Goal: Task Accomplishment & Management: Complete application form

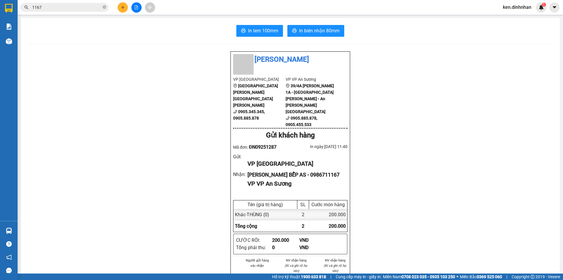
drag, startPoint x: 147, startPoint y: 48, endPoint x: 92, endPoint y: 23, distance: 60.4
click at [147, 49] on div "In tem 100mm In [PERSON_NAME] 80mm Đình Nhân VP [GEOGRAPHIC_DATA] 166 [GEOGRAPH…" at bounding box center [290, 235] width 539 height 435
click at [105, 6] on icon "close-circle" at bounding box center [105, 7] width 4 height 4
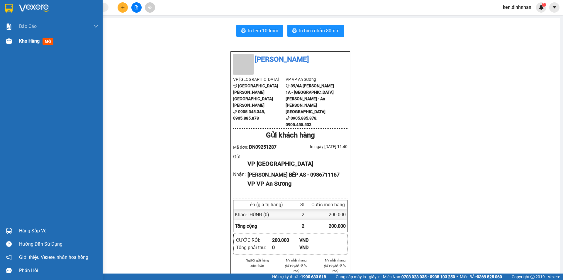
click at [32, 43] on span "Kho hàng" at bounding box center [29, 41] width 21 height 6
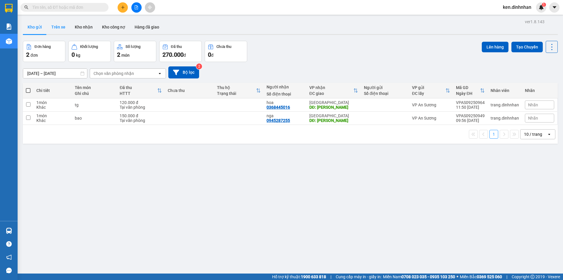
click at [54, 24] on button "Trên xe" at bounding box center [58, 27] width 23 height 14
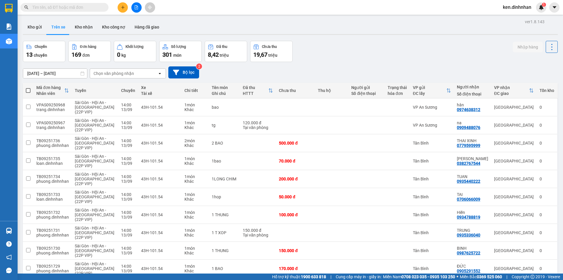
click at [139, 76] on div "Chọn văn phòng nhận" at bounding box center [123, 73] width 67 height 9
click at [118, 107] on span "VP An Sương" at bounding box center [107, 107] width 26 height 6
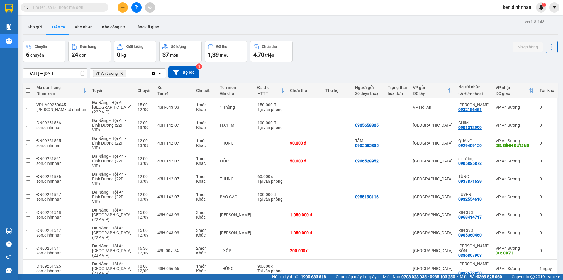
click at [28, 89] on span at bounding box center [28, 90] width 5 height 5
click at [28, 87] on input "checkbox" at bounding box center [28, 87] width 0 height 0
checkbox input "true"
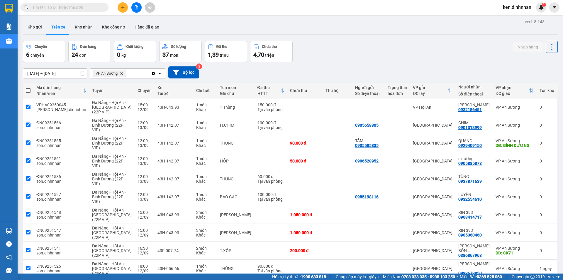
checkbox input "true"
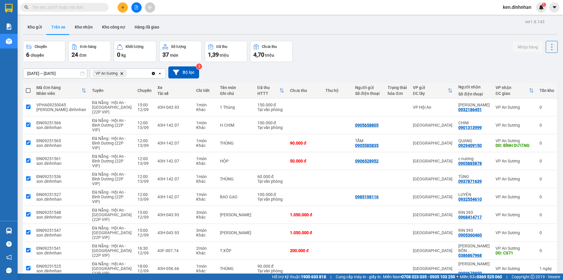
checkbox input "true"
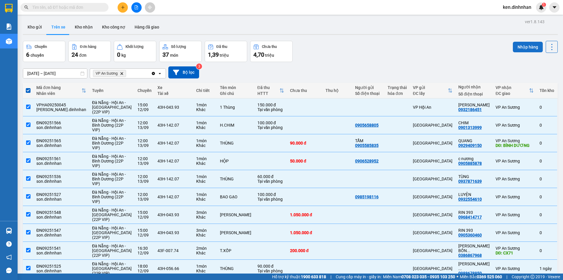
click at [519, 49] on button "Nhập hàng" at bounding box center [528, 47] width 30 height 11
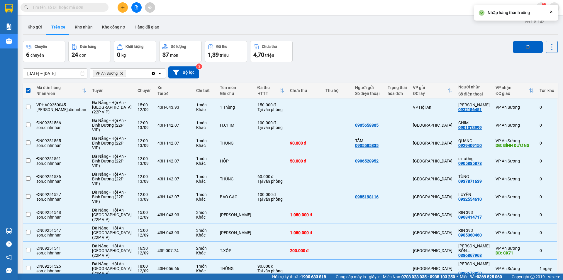
checkbox input "false"
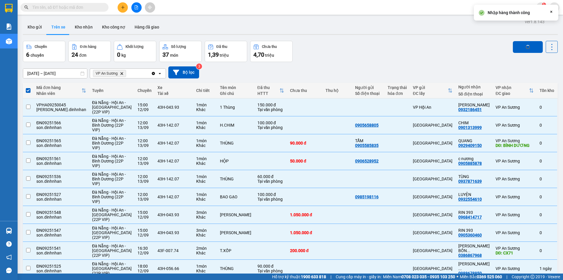
checkbox input "false"
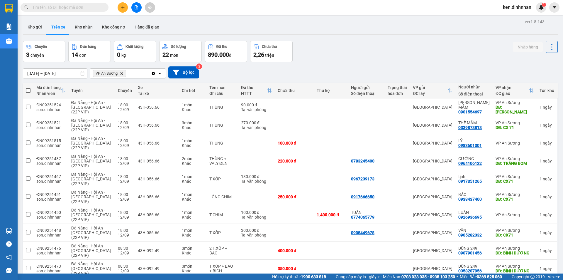
click at [26, 90] on span at bounding box center [28, 90] width 5 height 5
click at [28, 87] on input "checkbox" at bounding box center [28, 87] width 0 height 0
checkbox input "true"
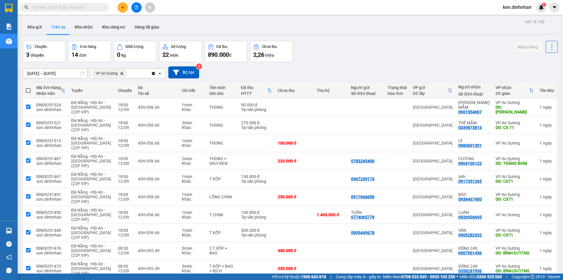
checkbox input "true"
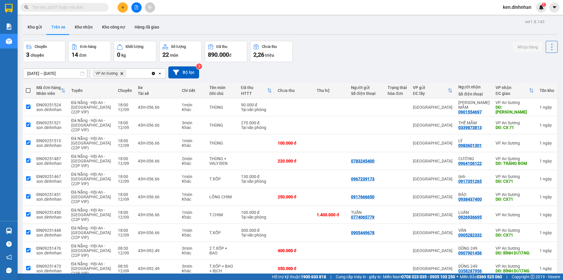
checkbox input "true"
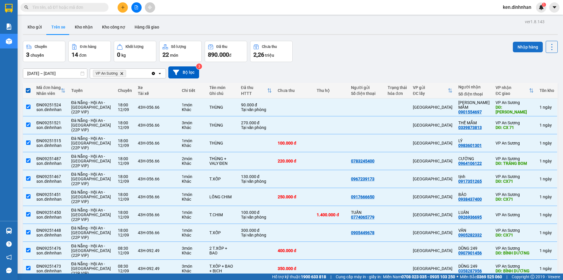
click at [513, 45] on button "Nhập hàng" at bounding box center [528, 47] width 30 height 11
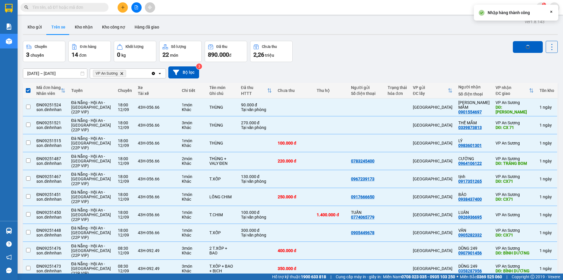
checkbox input "false"
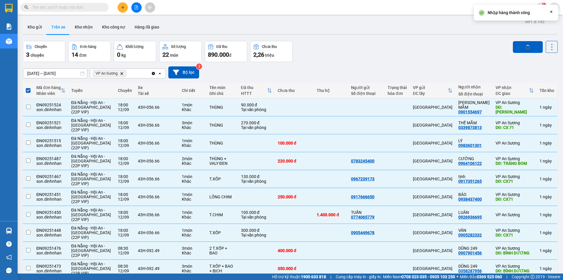
checkbox input "false"
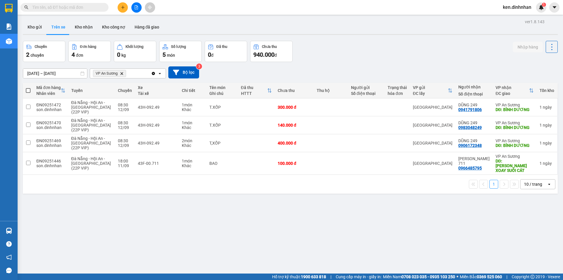
click at [26, 90] on th at bounding box center [28, 91] width 11 height 16
click at [26, 88] on span at bounding box center [28, 90] width 5 height 5
click at [28, 87] on input "checkbox" at bounding box center [28, 87] width 0 height 0
checkbox input "true"
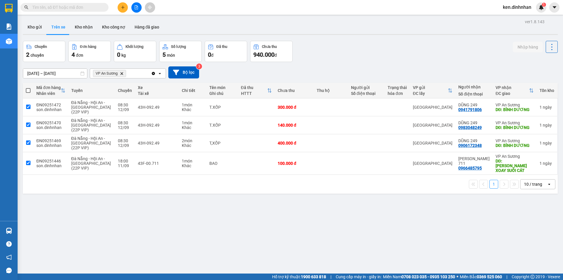
checkbox input "true"
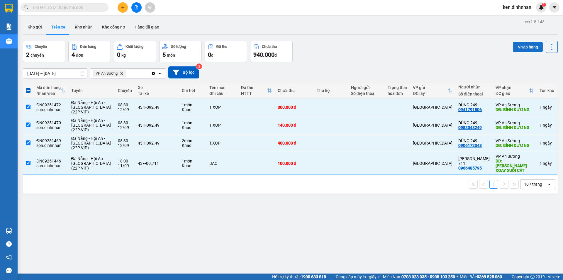
click at [520, 45] on button "Nhập hàng" at bounding box center [528, 47] width 30 height 11
checkbox input "false"
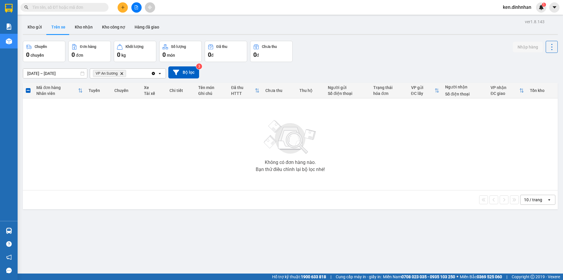
click at [97, 8] on input "text" at bounding box center [66, 7] width 69 height 6
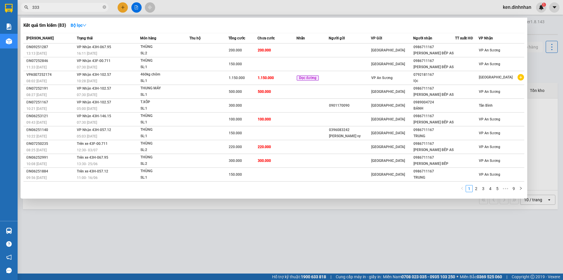
type input "3334"
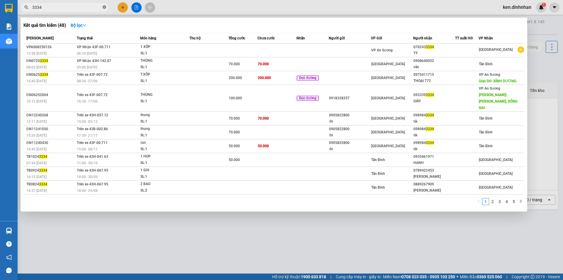
click at [104, 6] on icon "close-circle" at bounding box center [105, 7] width 4 height 4
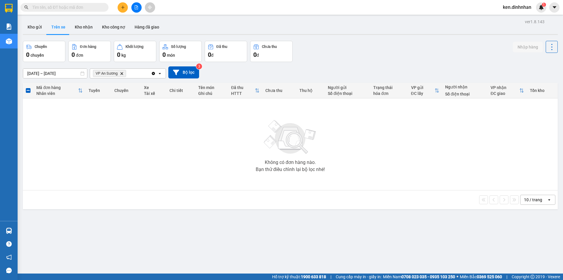
click at [93, 8] on input "text" at bounding box center [66, 7] width 69 height 6
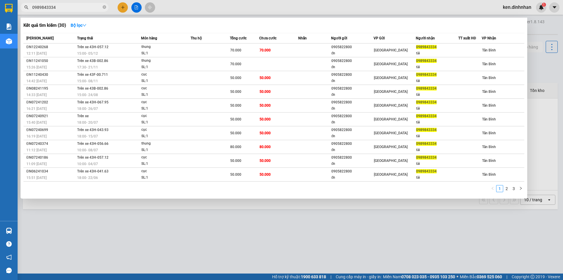
type input "0989843334"
click at [136, 11] on div at bounding box center [281, 140] width 563 height 280
click at [104, 7] on icon "close-circle" at bounding box center [105, 7] width 4 height 4
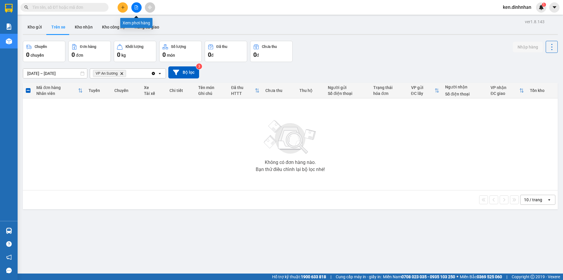
click at [141, 9] on button at bounding box center [136, 7] width 10 height 10
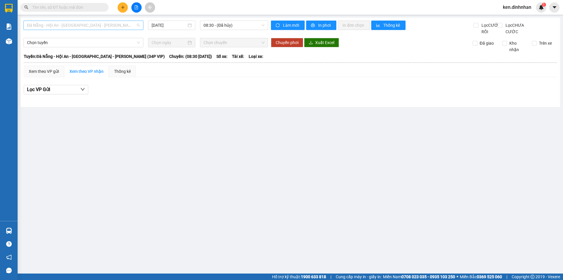
click at [102, 23] on span "Đà Nẵng - Hội An - [GEOGRAPHIC_DATA] - [PERSON_NAME] (34P VIP)" at bounding box center [83, 25] width 113 height 9
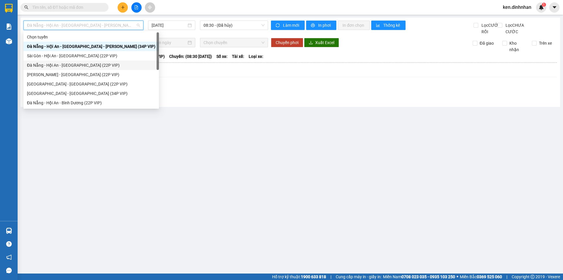
click at [79, 65] on div "Đà Nẵng - Hội An - [GEOGRAPHIC_DATA] (22P VIP)" at bounding box center [91, 65] width 128 height 6
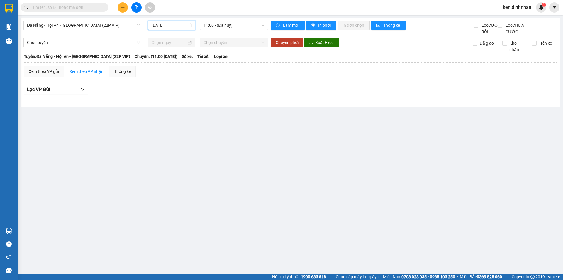
click at [158, 27] on input "[DATE]" at bounding box center [169, 25] width 35 height 6
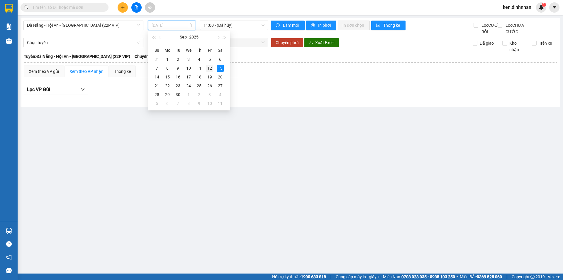
click at [212, 67] on div "12" at bounding box center [209, 68] width 7 height 7
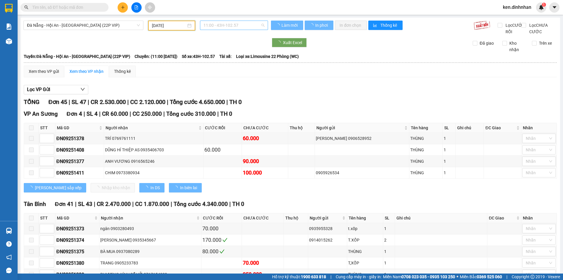
click at [237, 22] on span "11:00 - 43H-102.57" at bounding box center [234, 25] width 61 height 9
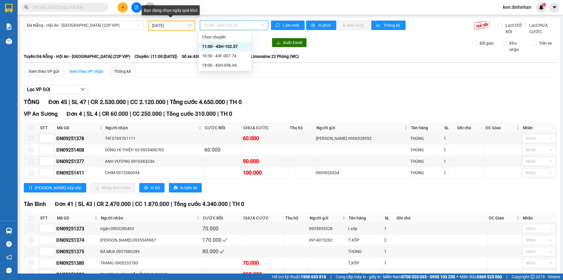
click at [163, 25] on input "[DATE]" at bounding box center [169, 25] width 34 height 6
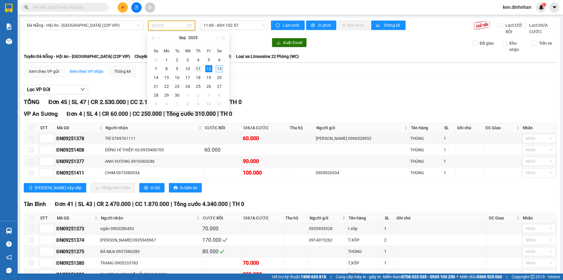
click at [195, 70] on div "11" at bounding box center [198, 68] width 7 height 7
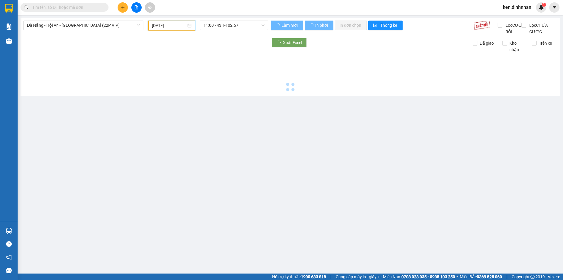
type input "[DATE]"
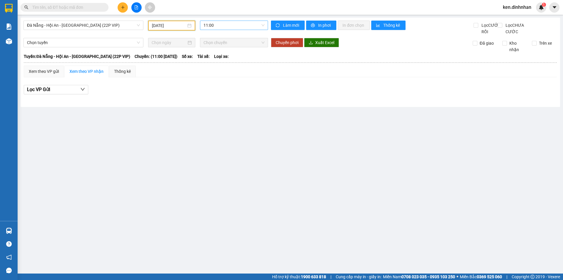
click at [238, 24] on span "11:00" at bounding box center [234, 25] width 61 height 9
click at [83, 24] on span "Đà Nẵng - Hội An - [GEOGRAPHIC_DATA] (22P VIP)" at bounding box center [83, 25] width 113 height 9
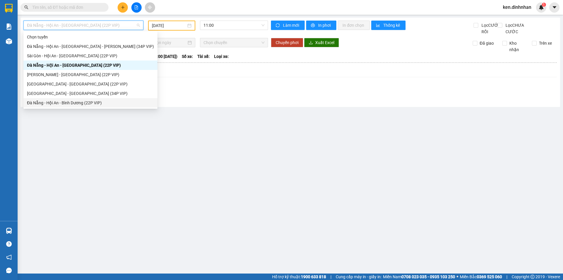
click at [59, 103] on div "Đà Nẵng - Hội An - Bình Dương (22P VIP)" at bounding box center [90, 102] width 127 height 6
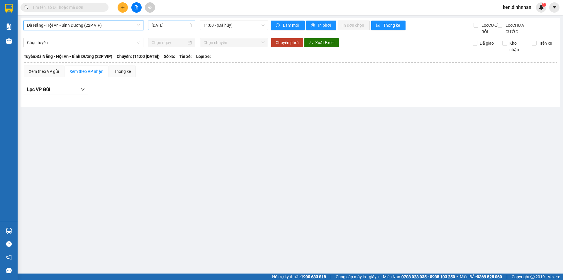
click at [161, 24] on input "[DATE]" at bounding box center [169, 25] width 35 height 6
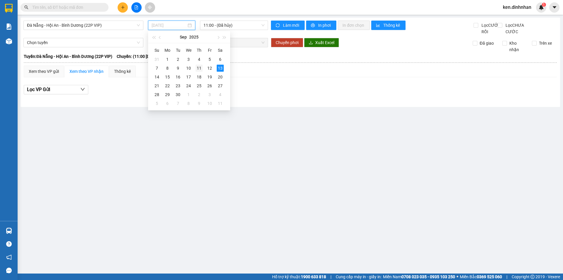
click at [197, 68] on div "11" at bounding box center [199, 68] width 7 height 7
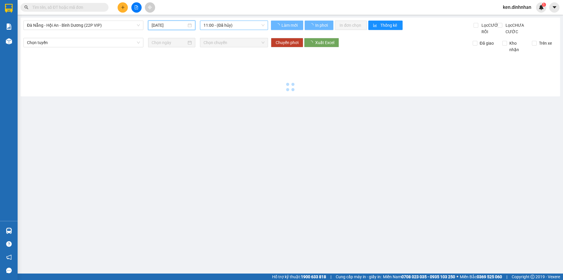
type input "[DATE]"
click at [238, 21] on span "11:00 - (Đã [PERSON_NAME])" at bounding box center [234, 25] width 61 height 9
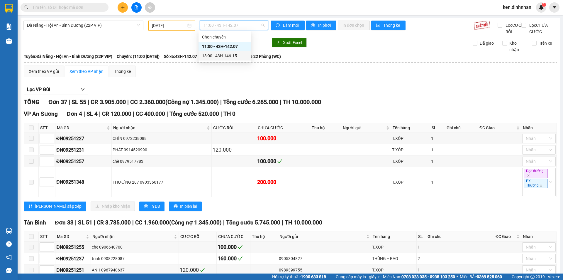
click at [225, 56] on div "13:00 - 43H-146.15" at bounding box center [225, 56] width 46 height 6
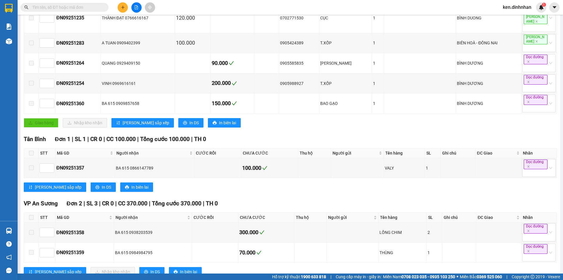
scroll to position [101, 0]
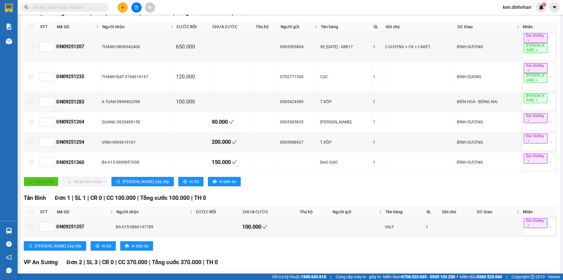
click at [72, 6] on input "text" at bounding box center [66, 7] width 69 height 6
click at [43, 5] on input "text" at bounding box center [66, 7] width 69 height 6
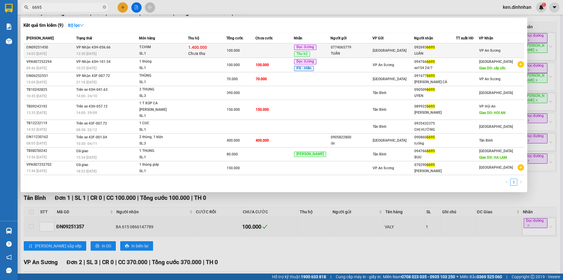
type input "6695"
click at [276, 50] on td at bounding box center [274, 50] width 38 height 14
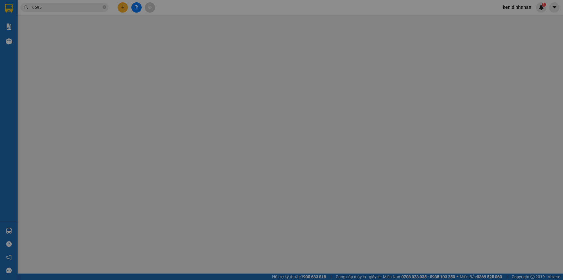
type input "0774065779"
type input "TUẤN"
type input "0926936695"
type input "LUÂN"
type input "100.000"
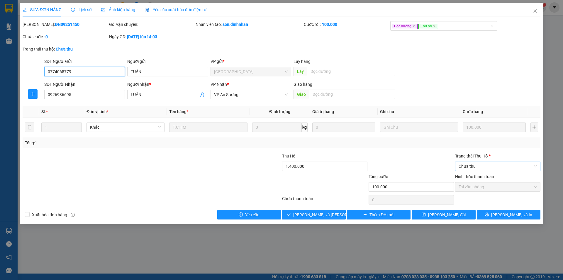
click at [481, 170] on span "Chưa thu" at bounding box center [498, 166] width 78 height 9
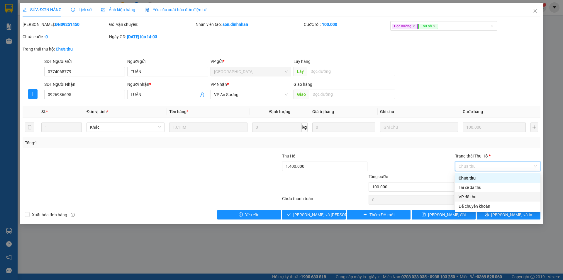
click at [480, 194] on div "VP đã thu" at bounding box center [498, 196] width 78 height 6
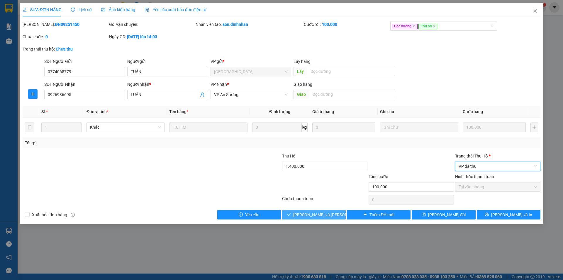
click at [312, 215] on span "[PERSON_NAME] và [PERSON_NAME] hàng" at bounding box center [332, 214] width 79 height 6
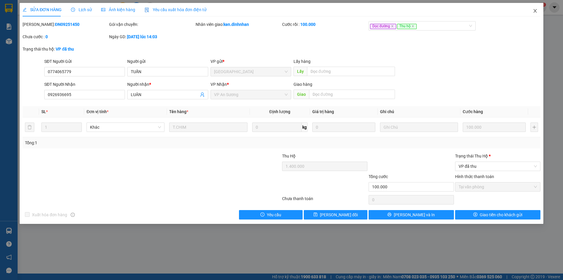
click at [529, 8] on span "Close" at bounding box center [535, 11] width 16 height 16
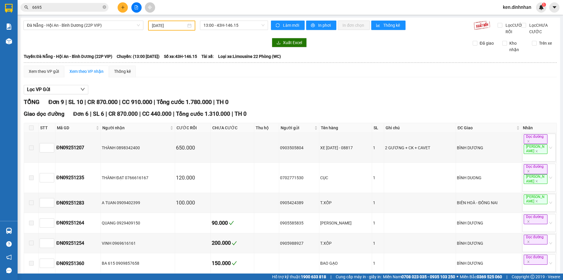
click at [82, 9] on input "6695" at bounding box center [66, 7] width 69 height 6
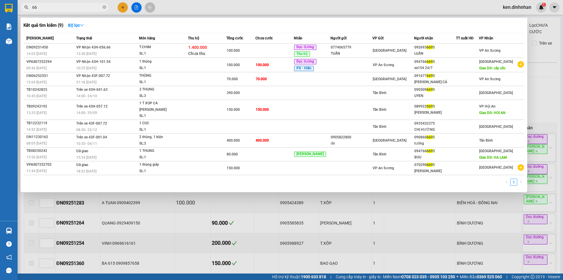
type input "6"
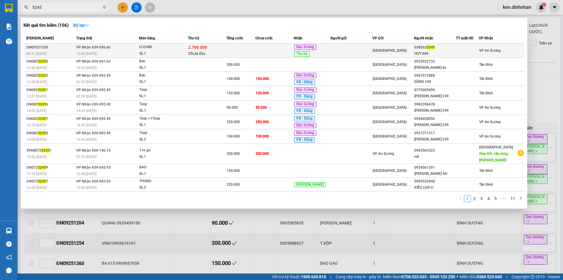
type input "5245"
click at [238, 47] on td at bounding box center [240, 50] width 29 height 14
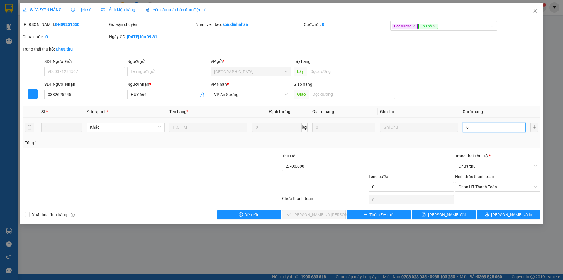
click at [491, 129] on input "0" at bounding box center [494, 126] width 63 height 9
type input "1"
type input "10"
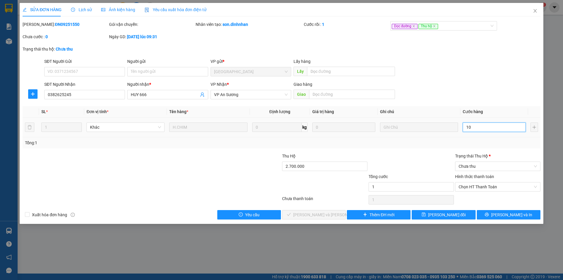
type input "10"
type input "100"
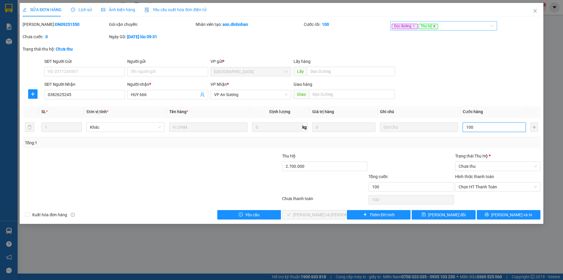
click at [434, 25] on icon "close" at bounding box center [434, 26] width 3 height 3
type input "100.000"
click at [335, 163] on input "2.700.000" at bounding box center [324, 165] width 85 height 9
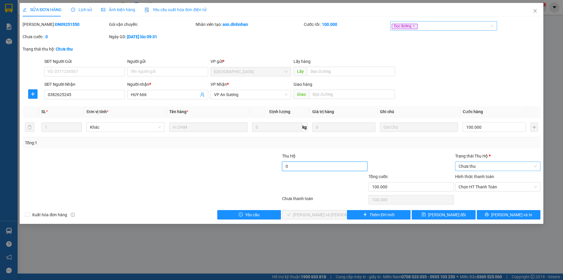
click at [473, 168] on span "Chưa thu" at bounding box center [498, 166] width 78 height 9
type input "0"
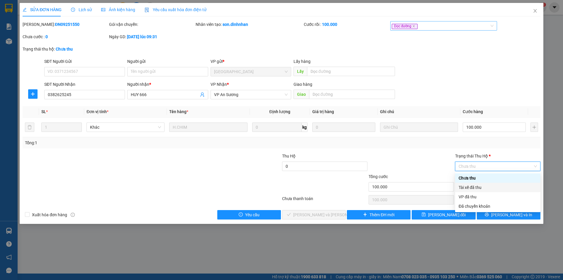
click at [475, 185] on div "Tài xế đã thu" at bounding box center [498, 187] width 78 height 6
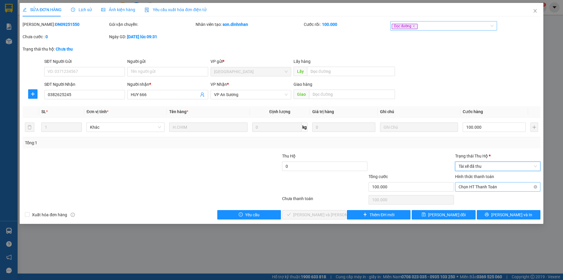
click at [490, 187] on span "Chọn HT Thanh Toán" at bounding box center [498, 186] width 78 height 9
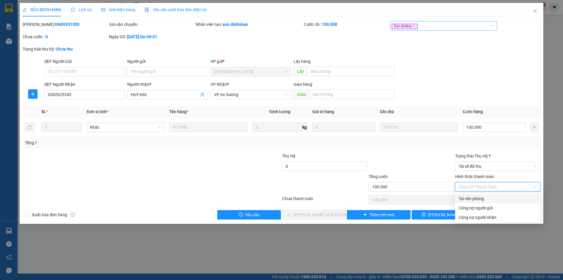
click at [488, 197] on div "Tại văn phòng" at bounding box center [498, 198] width 78 height 6
type input "0"
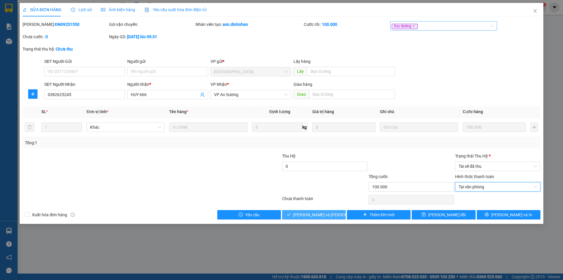
click at [324, 213] on span "[PERSON_NAME] và [PERSON_NAME] hàng" at bounding box center [332, 214] width 79 height 6
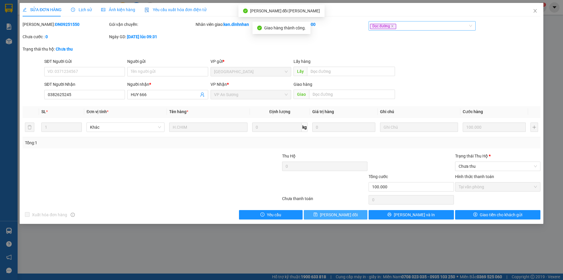
click at [318, 213] on icon "save" at bounding box center [316, 214] width 4 height 4
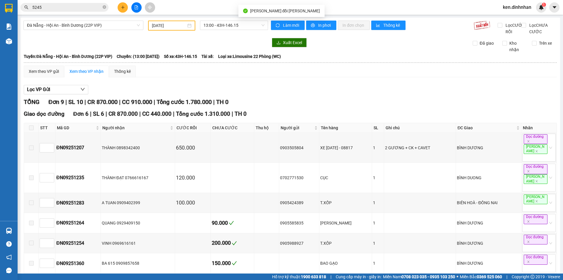
drag, startPoint x: 64, startPoint y: 14, endPoint x: 67, endPoint y: 9, distance: 6.2
click at [64, 13] on div "Kết quả [PERSON_NAME] ( 106 ) Bộ lọc Mã ĐH Trạng thái Món hàng Thu hộ Tổng [PER…" at bounding box center [281, 7] width 563 height 15
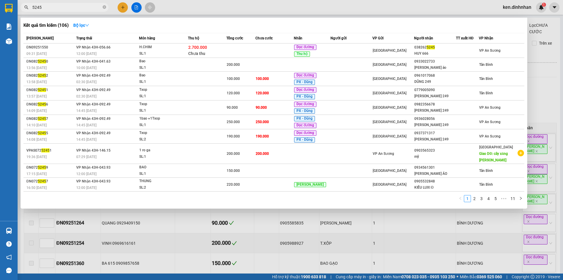
click at [67, 9] on input "5245" at bounding box center [66, 7] width 69 height 6
type input "5"
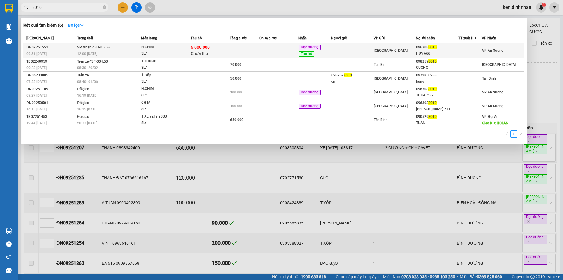
type input "8010"
click at [236, 47] on td at bounding box center [244, 50] width 29 height 14
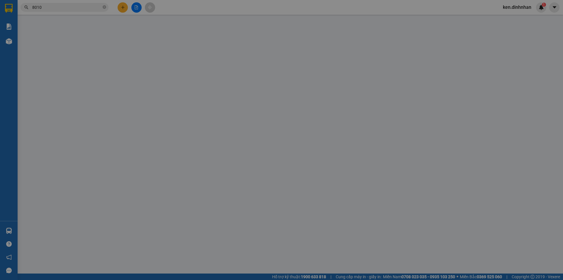
type input "0963088010"
type input "HUY 666"
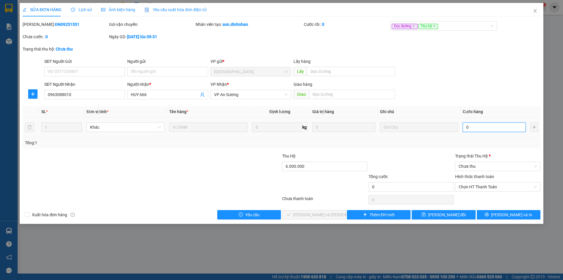
click at [488, 123] on input "0" at bounding box center [494, 126] width 63 height 9
type input "1"
type input "15"
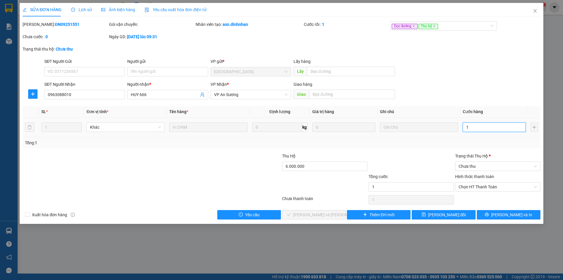
type input "15"
type input "150"
click at [433, 26] on icon "close" at bounding box center [434, 26] width 3 height 3
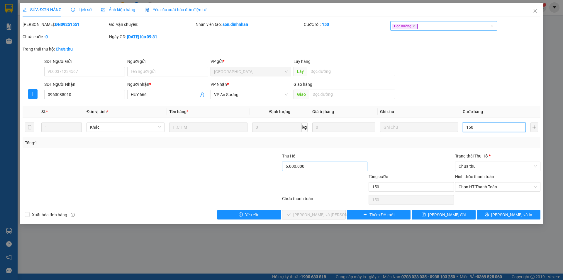
type input "150"
type input "150.000"
click at [344, 165] on input "6.000.000" at bounding box center [324, 165] width 85 height 9
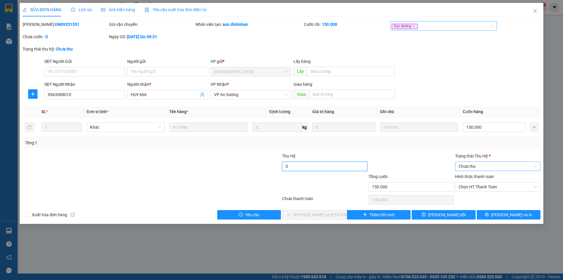
click at [497, 163] on span "Chưa thu" at bounding box center [498, 166] width 78 height 9
type input "0"
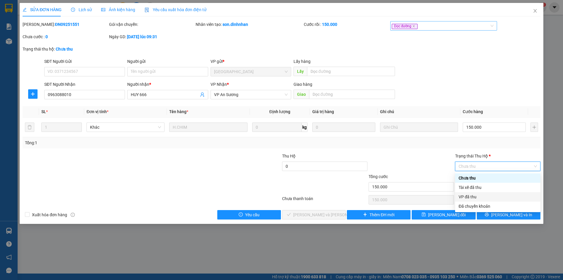
click at [483, 195] on div "VP đã thu" at bounding box center [498, 196] width 78 height 6
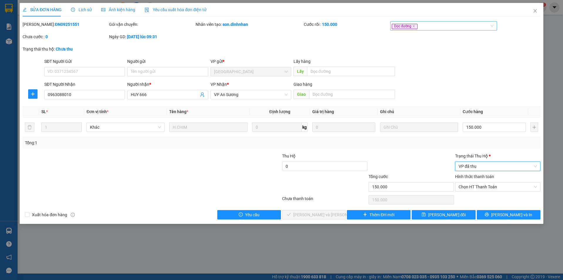
click at [491, 163] on span "VP đã thu" at bounding box center [498, 166] width 78 height 9
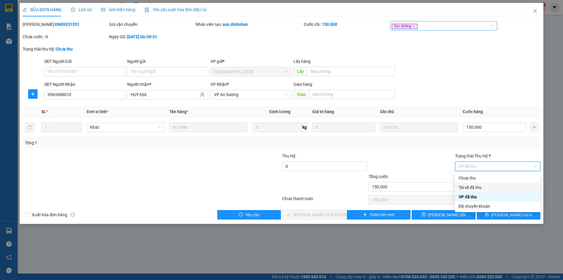
click at [478, 188] on div "Tài xế đã thu" at bounding box center [498, 187] width 78 height 6
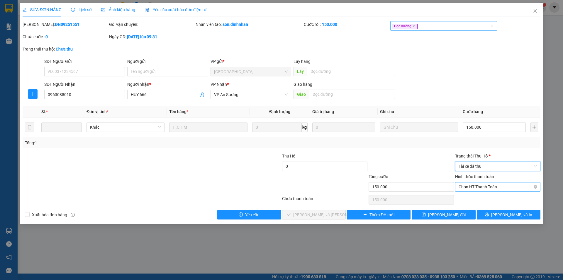
click at [479, 189] on span "Chọn HT Thanh Toán" at bounding box center [498, 186] width 78 height 9
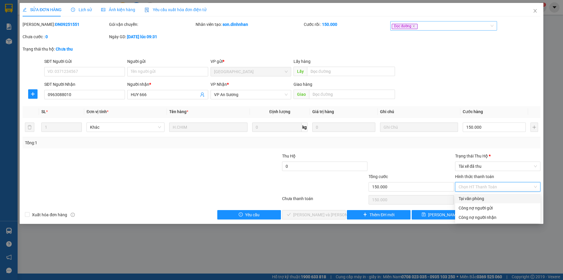
click at [477, 200] on div "Tại văn phòng" at bounding box center [498, 198] width 78 height 6
type input "0"
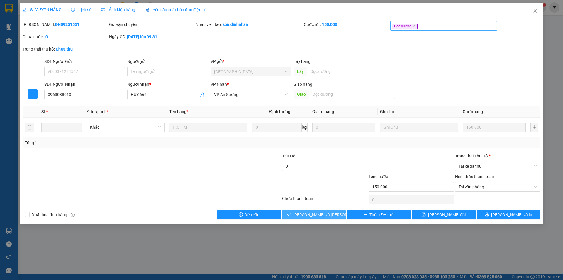
click at [304, 215] on span "[PERSON_NAME] và [PERSON_NAME] hàng" at bounding box center [332, 214] width 79 height 6
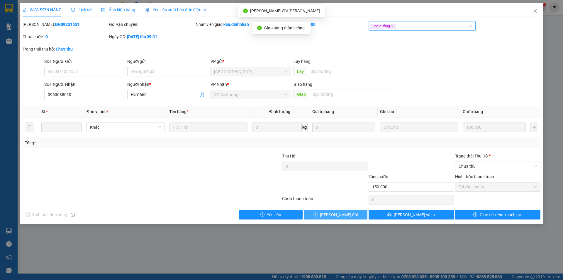
click at [329, 214] on span "[PERSON_NAME] đổi" at bounding box center [339, 214] width 38 height 6
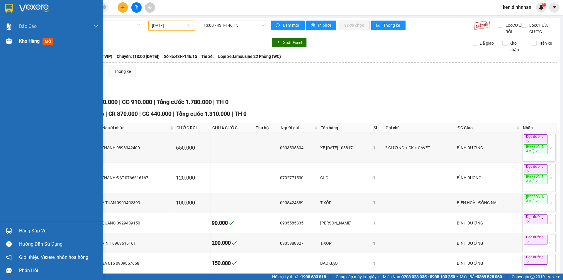
click at [31, 43] on span "Kho hàng" at bounding box center [29, 41] width 21 height 6
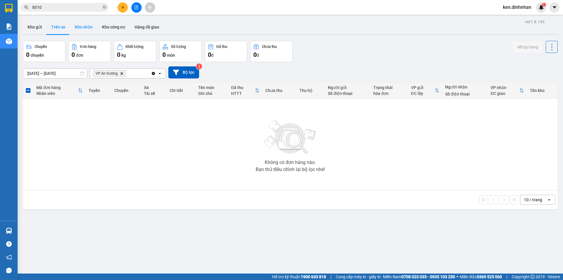
click at [90, 26] on button "Kho nhận" at bounding box center [83, 27] width 27 height 14
type input "[DATE] – [DATE]"
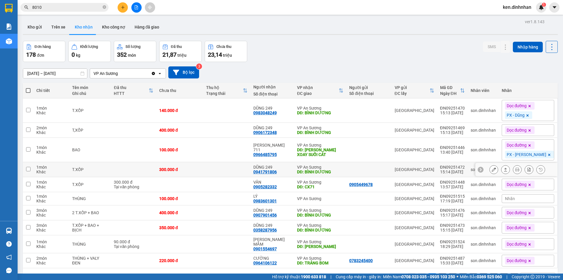
scroll to position [27, 0]
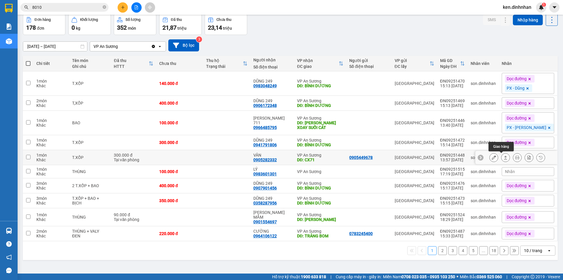
click at [504, 157] on icon at bounding box center [505, 157] width 3 height 4
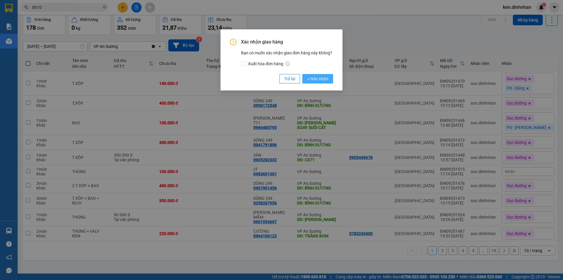
click at [315, 75] on span "Xác nhận" at bounding box center [317, 78] width 21 height 6
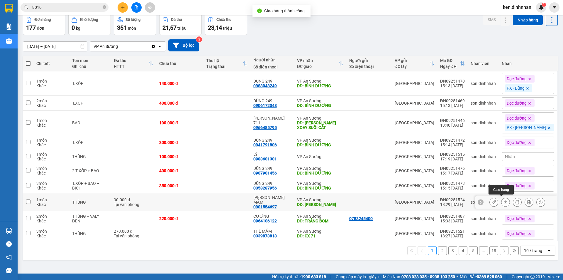
click at [504, 202] on icon at bounding box center [505, 202] width 3 height 4
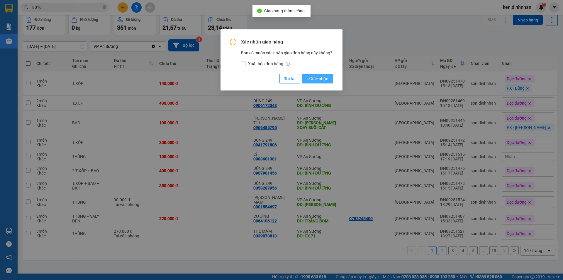
click at [325, 82] on span "Xác nhận" at bounding box center [317, 78] width 21 height 6
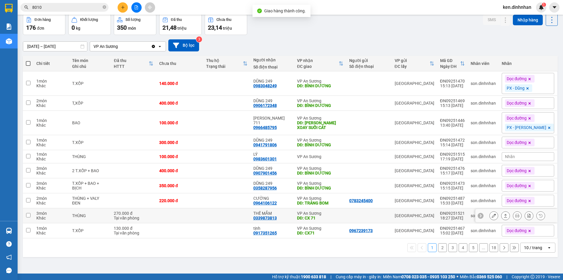
click at [504, 215] on icon at bounding box center [506, 215] width 4 height 4
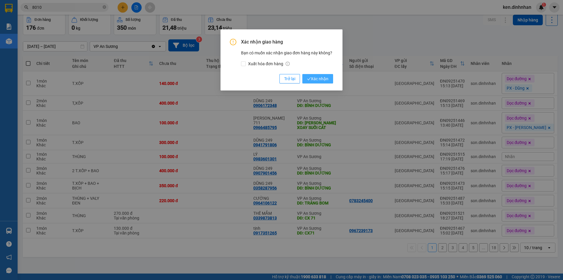
click at [324, 79] on span "Xác nhận" at bounding box center [317, 78] width 21 height 6
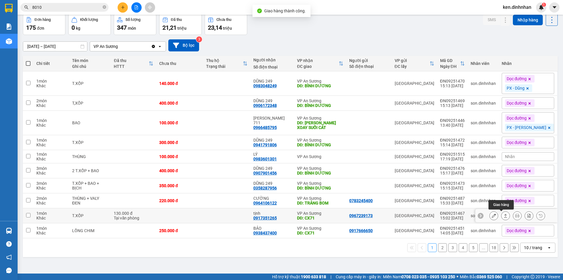
click at [505, 218] on div at bounding box center [505, 215] width 9 height 9
click at [504, 217] on icon at bounding box center [506, 215] width 4 height 4
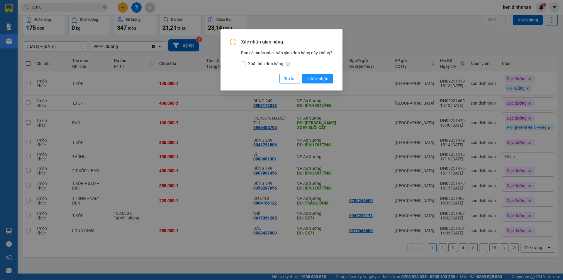
click at [322, 73] on div "Xác nhận giao hàng Bạn có muốn xác nhận giao đơn hàng này không? Xuất hóa đơn h…" at bounding box center [281, 61] width 103 height 45
click at [328, 78] on span "Xác nhận" at bounding box center [317, 78] width 21 height 6
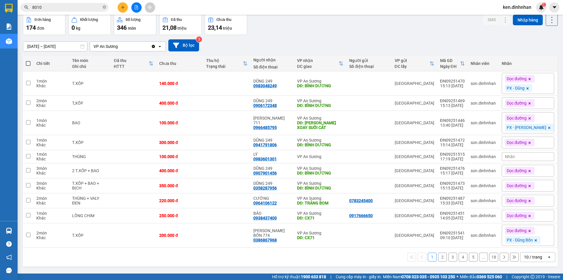
click at [438, 259] on button "2" at bounding box center [442, 256] width 9 height 9
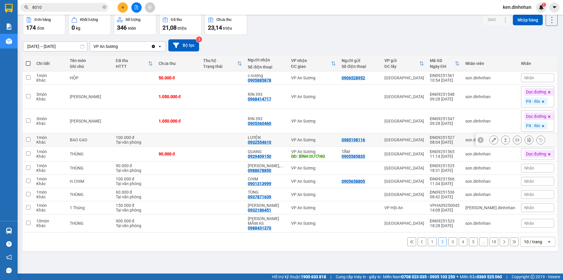
click at [504, 140] on icon at bounding box center [506, 140] width 4 height 4
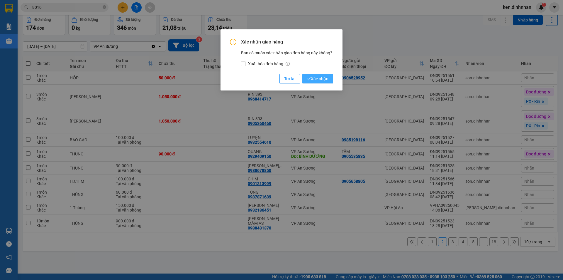
click at [327, 80] on span "Xác nhận" at bounding box center [317, 78] width 21 height 6
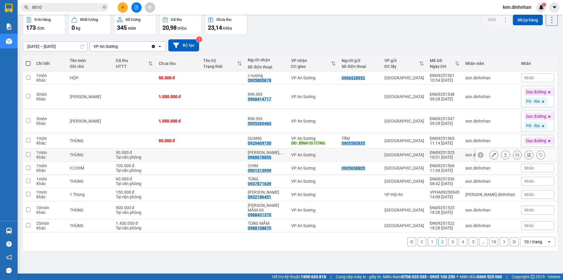
click at [504, 156] on icon at bounding box center [506, 155] width 4 height 4
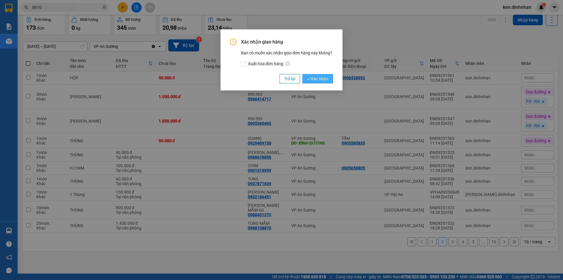
click at [310, 78] on icon "check" at bounding box center [309, 78] width 4 height 3
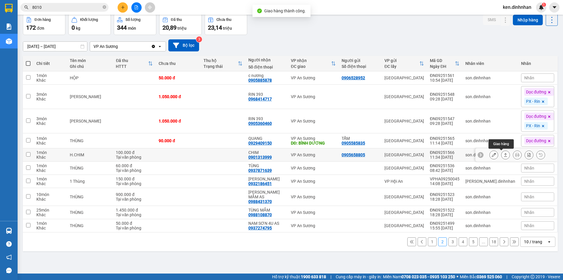
click at [504, 155] on icon at bounding box center [506, 155] width 4 height 4
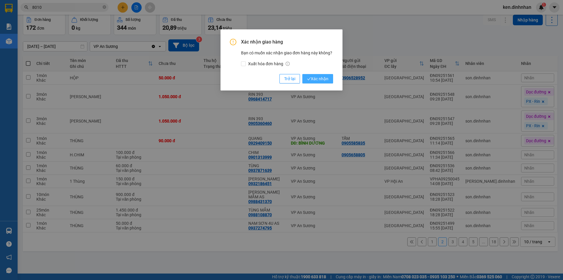
click at [312, 76] on span "Xác nhận" at bounding box center [317, 78] width 21 height 6
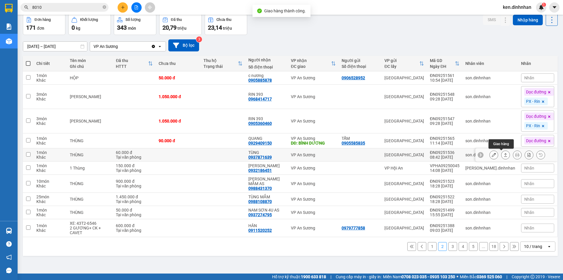
click at [502, 155] on button at bounding box center [506, 155] width 8 height 10
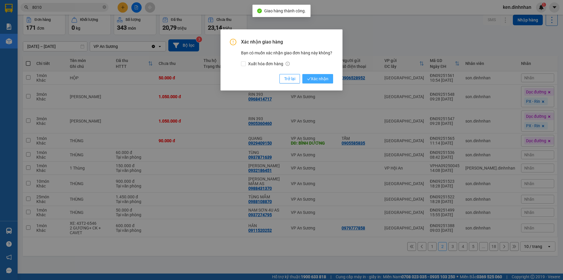
click at [306, 82] on button "Xác nhận" at bounding box center [317, 78] width 31 height 9
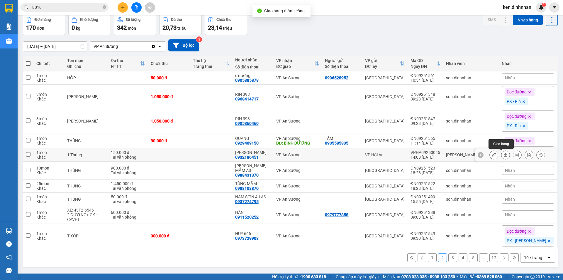
click at [504, 153] on icon at bounding box center [506, 155] width 4 height 4
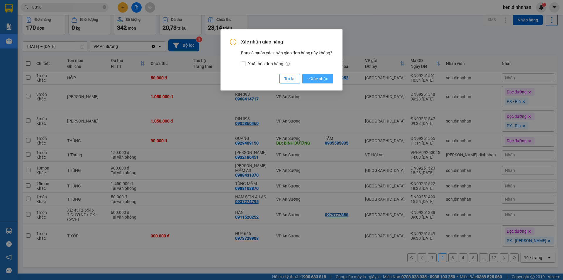
click at [319, 80] on span "Xác nhận" at bounding box center [317, 78] width 21 height 6
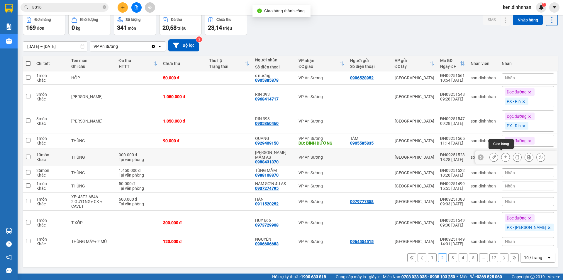
click at [502, 154] on button at bounding box center [506, 157] width 8 height 10
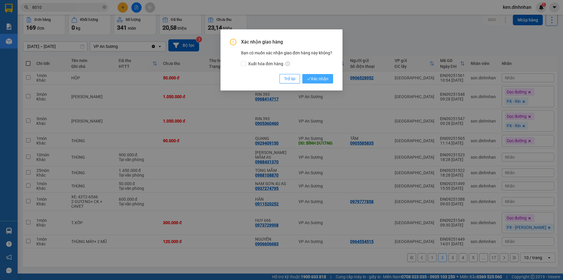
click at [315, 82] on span "Xác nhận" at bounding box center [317, 78] width 21 height 6
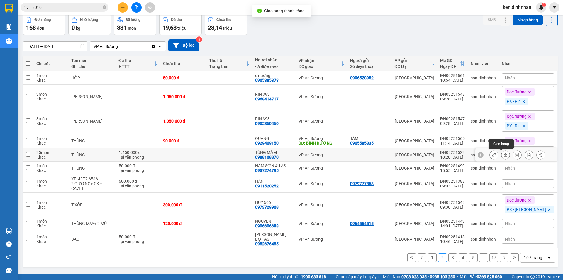
click at [505, 154] on button at bounding box center [506, 155] width 8 height 10
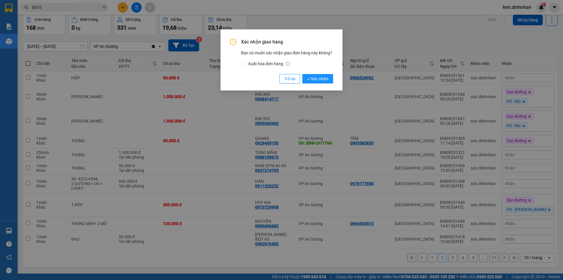
click at [324, 72] on div "Xác nhận giao hàng Bạn có muốn xác nhận giao đơn hàng này không? Xuất hóa đơn h…" at bounding box center [281, 61] width 103 height 45
click at [326, 82] on button "Xác nhận" at bounding box center [317, 78] width 31 height 9
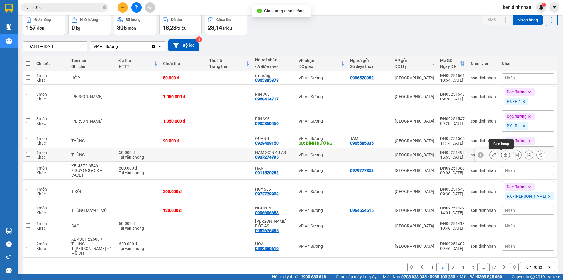
click at [504, 155] on icon at bounding box center [506, 155] width 4 height 4
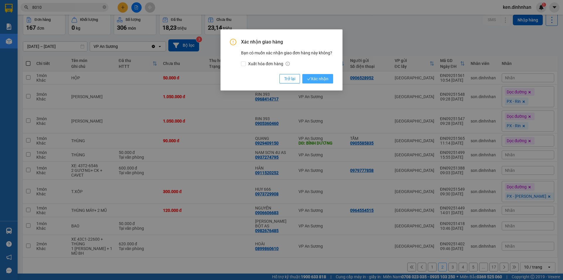
click at [325, 76] on span "Xác nhận" at bounding box center [317, 78] width 21 height 6
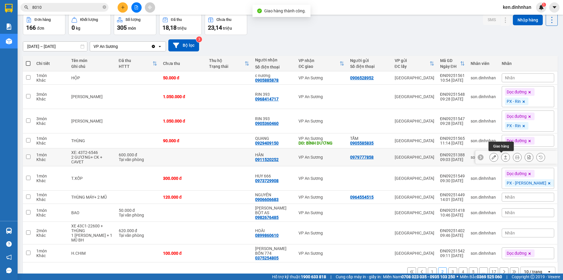
click at [504, 157] on icon at bounding box center [506, 157] width 4 height 4
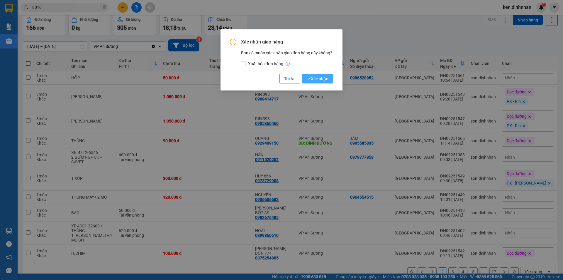
click at [318, 83] on button "Xác nhận" at bounding box center [317, 78] width 31 height 9
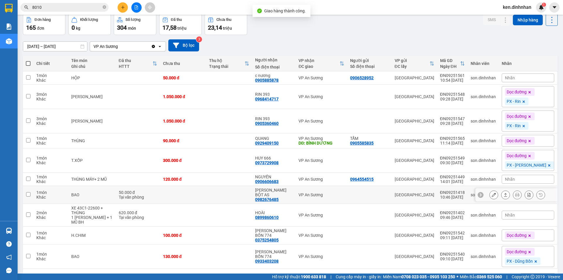
click at [496, 194] on div at bounding box center [518, 194] width 56 height 9
click at [504, 192] on icon at bounding box center [506, 194] width 4 height 4
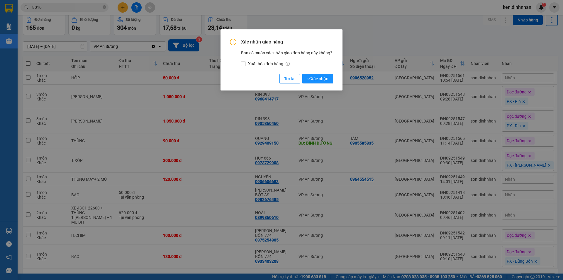
click at [307, 73] on div "Xác nhận giao hàng Bạn có muốn xác nhận giao đơn hàng này không? Xuất hóa đơn h…" at bounding box center [281, 61] width 103 height 45
click at [307, 77] on icon "check" at bounding box center [309, 79] width 4 height 4
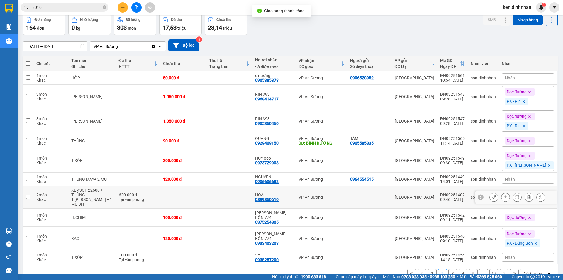
click at [505, 195] on button at bounding box center [506, 197] width 8 height 10
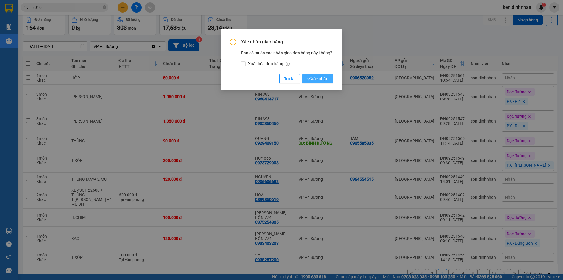
click at [311, 79] on span "Xác nhận" at bounding box center [317, 78] width 21 height 6
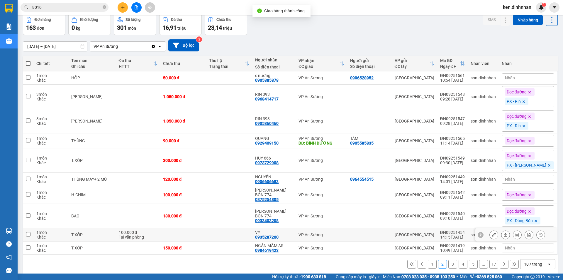
click at [502, 230] on button at bounding box center [506, 234] width 8 height 10
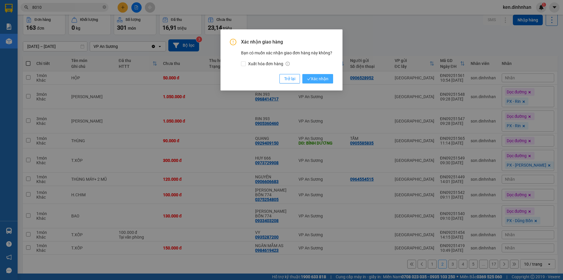
click at [320, 78] on span "Xác nhận" at bounding box center [317, 78] width 21 height 6
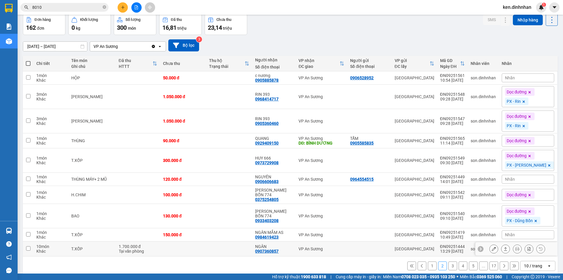
click at [505, 246] on div at bounding box center [505, 248] width 9 height 9
click at [504, 246] on icon at bounding box center [506, 248] width 4 height 4
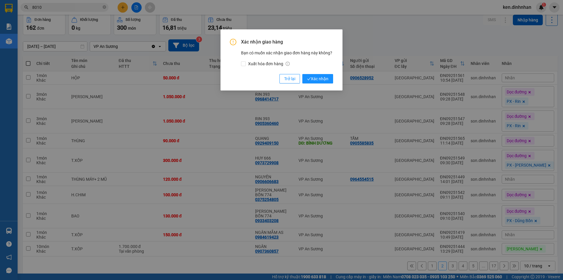
click at [320, 84] on div "Xác nhận giao hàng Bạn có muốn xác nhận giao đơn hàng này không? Xuất hóa đơn h…" at bounding box center [282, 59] width 122 height 61
click at [319, 79] on span "Xác nhận" at bounding box center [317, 78] width 21 height 6
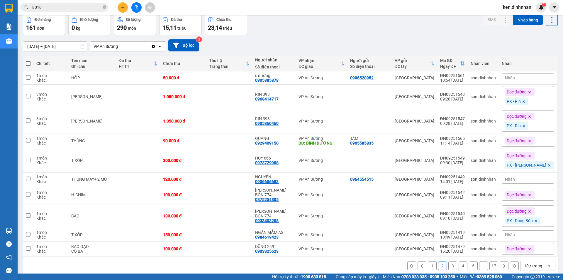
click at [87, 7] on input "8010" at bounding box center [66, 7] width 69 height 6
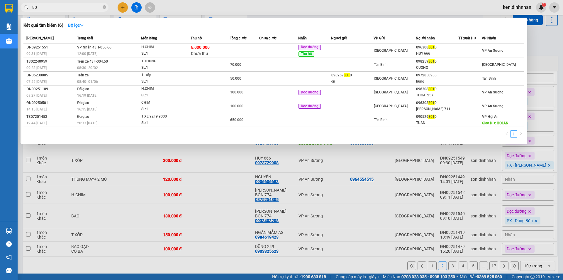
type input "8"
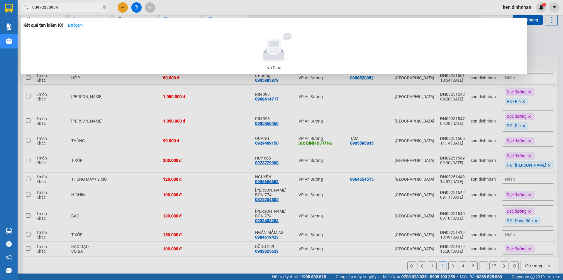
click at [33, 9] on input "00973380934" at bounding box center [66, 7] width 69 height 6
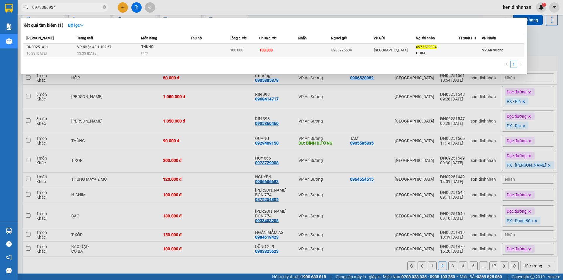
type input "0973380934"
click at [277, 48] on td "100.000" at bounding box center [278, 50] width 39 height 14
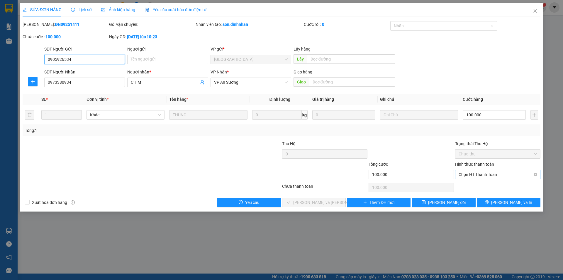
click at [484, 177] on span "Chọn HT Thanh Toán" at bounding box center [498, 174] width 78 height 9
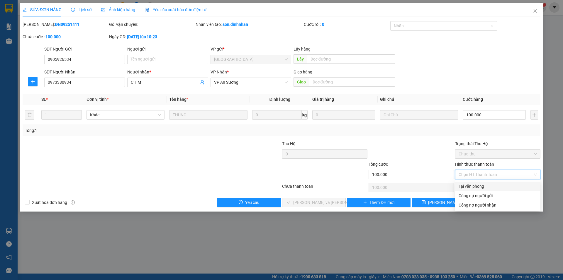
drag, startPoint x: 475, startPoint y: 187, endPoint x: 445, endPoint y: 197, distance: 31.1
click at [474, 188] on div "Tại văn phòng" at bounding box center [498, 186] width 78 height 6
type input "0"
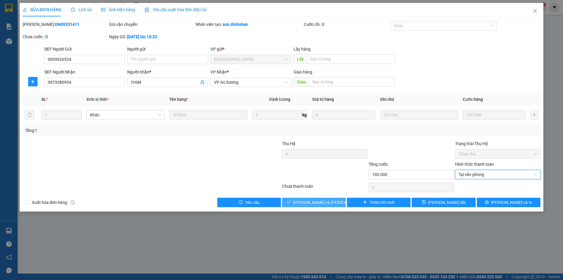
click at [334, 198] on button "[PERSON_NAME] và [PERSON_NAME] hàng" at bounding box center [314, 201] width 64 height 9
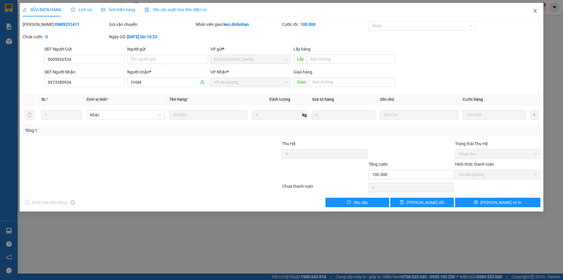
click at [534, 8] on span "Close" at bounding box center [535, 11] width 16 height 16
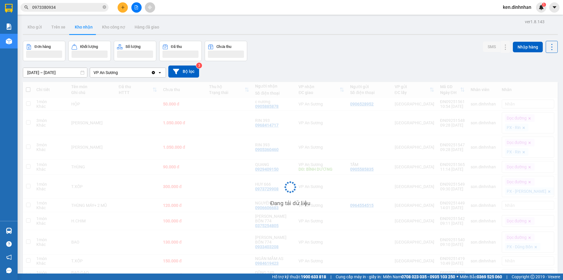
click at [62, 9] on input "0973380934" at bounding box center [66, 7] width 69 height 6
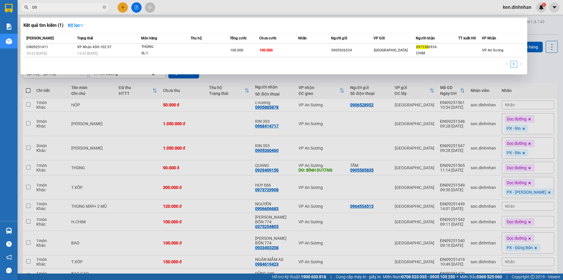
type input "0"
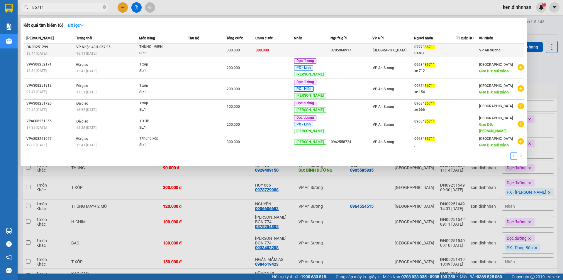
type input "86711"
click at [248, 55] on td "300.000" at bounding box center [240, 50] width 29 height 14
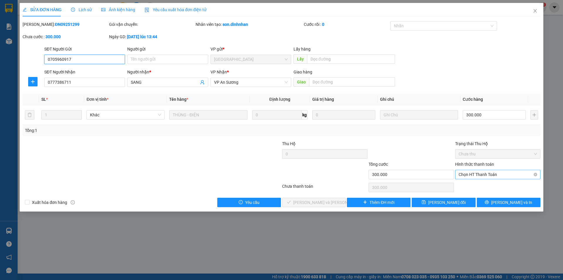
click at [491, 173] on span "Chọn HT Thanh Toán" at bounding box center [498, 174] width 78 height 9
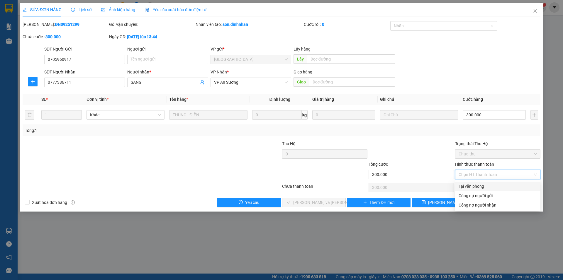
drag, startPoint x: 480, startPoint y: 183, endPoint x: 346, endPoint y: 197, distance: 135.0
click at [480, 184] on div "Tại văn phòng" at bounding box center [498, 186] width 78 height 6
type input "0"
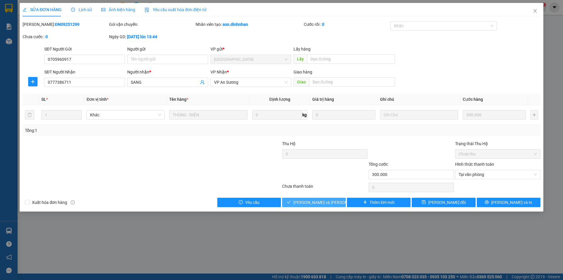
click at [327, 198] on button "[PERSON_NAME] và [PERSON_NAME] hàng" at bounding box center [314, 201] width 64 height 9
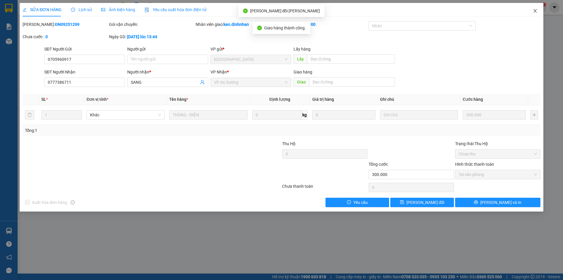
click at [536, 12] on icon "close" at bounding box center [535, 11] width 5 height 5
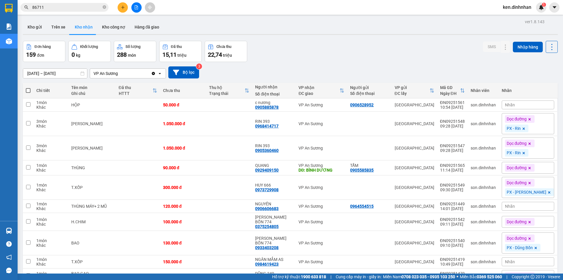
click at [98, 10] on input "86711" at bounding box center [66, 7] width 69 height 6
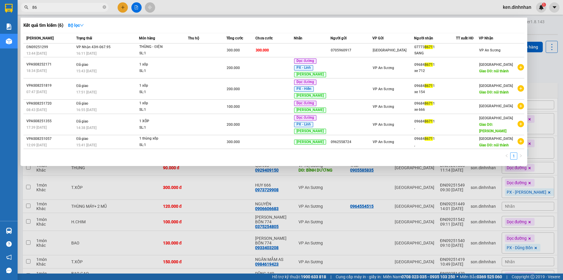
type input "8"
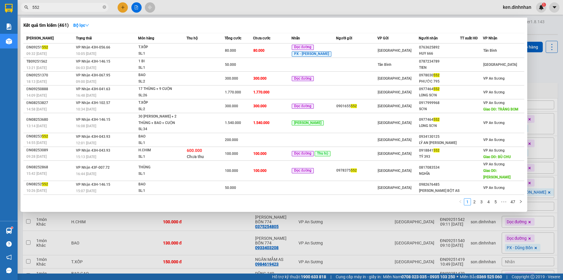
click at [94, 6] on input "552" at bounding box center [66, 7] width 69 height 6
type input "5"
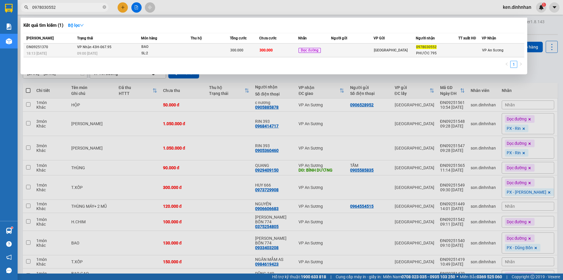
type input "0978030552"
click at [172, 49] on div "BAO" at bounding box center [163, 47] width 44 height 6
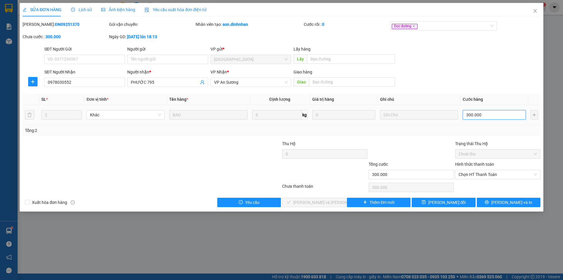
click at [514, 112] on input "300.000" at bounding box center [494, 114] width 63 height 9
type input "4"
type input "40"
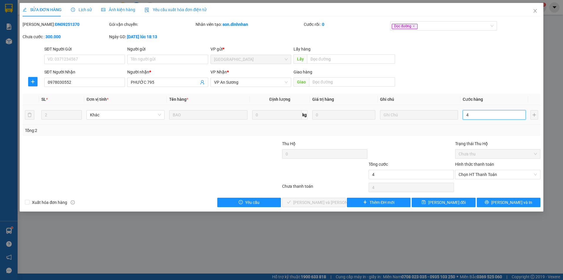
type input "40"
type input "400"
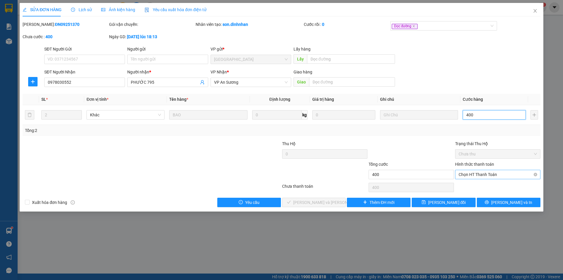
click at [501, 172] on span "Chọn HT Thanh Toán" at bounding box center [498, 174] width 78 height 9
type input "400.000"
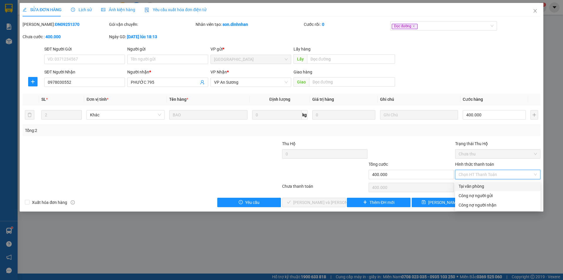
drag, startPoint x: 491, startPoint y: 185, endPoint x: 473, endPoint y: 189, distance: 19.2
click at [490, 185] on div "Tại văn phòng" at bounding box center [498, 186] width 78 height 6
type input "0"
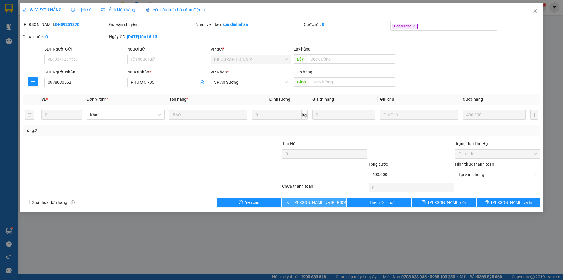
click at [329, 202] on span "[PERSON_NAME] và [PERSON_NAME] hàng" at bounding box center [332, 202] width 79 height 6
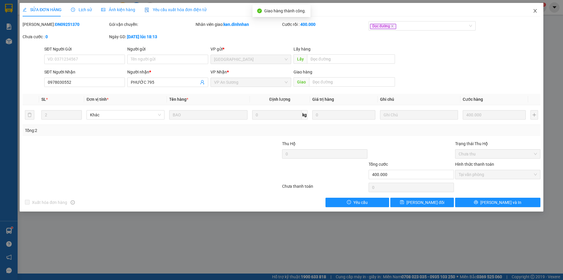
click at [537, 10] on icon "close" at bounding box center [535, 11] width 5 height 5
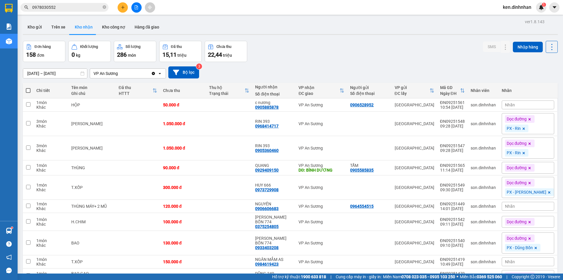
click at [123, 5] on button at bounding box center [123, 7] width 10 height 10
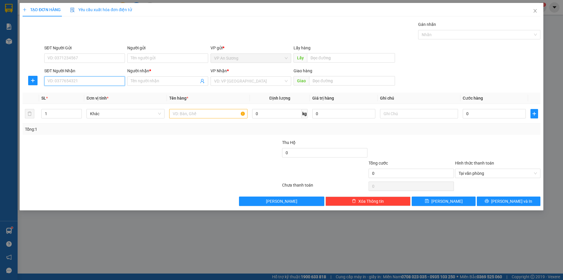
click at [113, 82] on input "SĐT Người Nhận" at bounding box center [84, 80] width 81 height 9
type input "0947043043"
drag, startPoint x: 112, startPoint y: 93, endPoint x: 217, endPoint y: 118, distance: 107.6
click at [112, 93] on div "0947043043 - [PERSON_NAME]" at bounding box center [85, 92] width 74 height 6
type input "LINH"
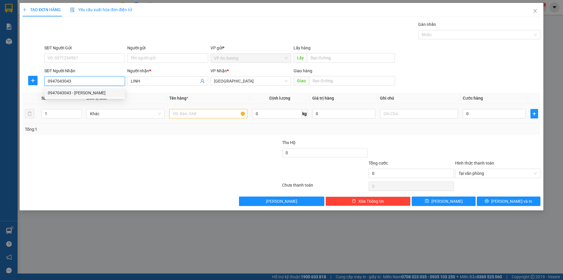
type input "0947043043"
click at [218, 119] on div at bounding box center [208, 114] width 78 height 12
click at [214, 115] on input "text" at bounding box center [208, 113] width 78 height 9
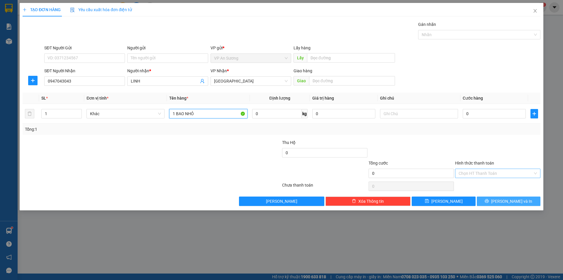
type input "1 BAO NHỎ"
click at [530, 200] on button "[PERSON_NAME] và In" at bounding box center [509, 200] width 64 height 9
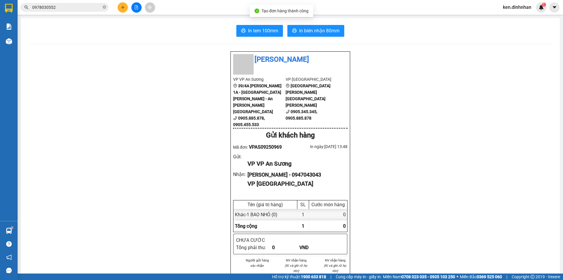
click at [336, 37] on div "In tem 100mm In [PERSON_NAME] 80mm Đình Nhân VP VP An [PERSON_NAME] 39/4A [PERS…" at bounding box center [290, 236] width 539 height 436
click at [336, 33] on span "In biên nhận 80mm" at bounding box center [319, 30] width 40 height 7
